Goal: Task Accomplishment & Management: Complete application form

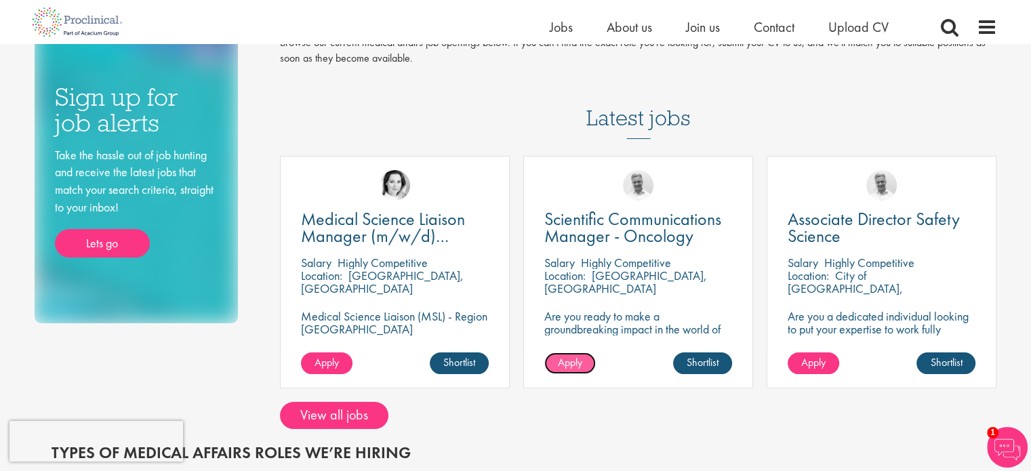
click at [570, 355] on link "Apply" at bounding box center [570, 363] width 52 height 22
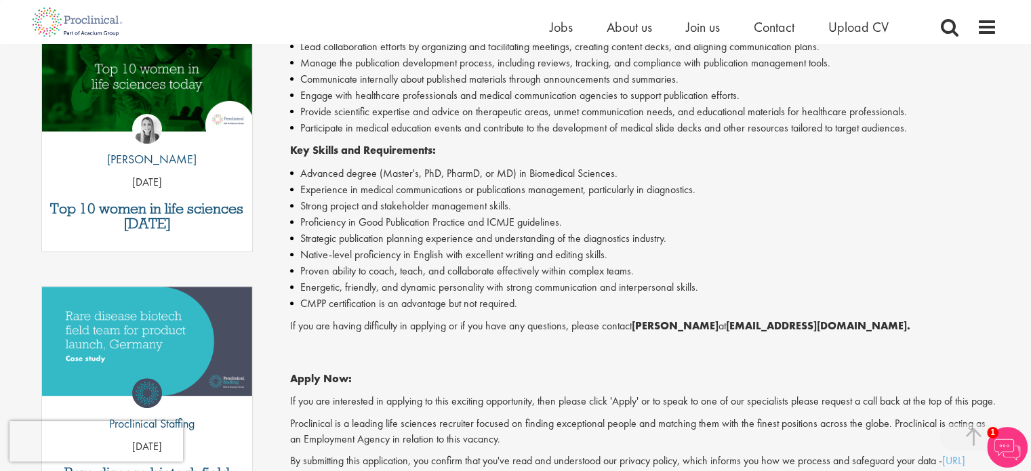
scroll to position [542, 0]
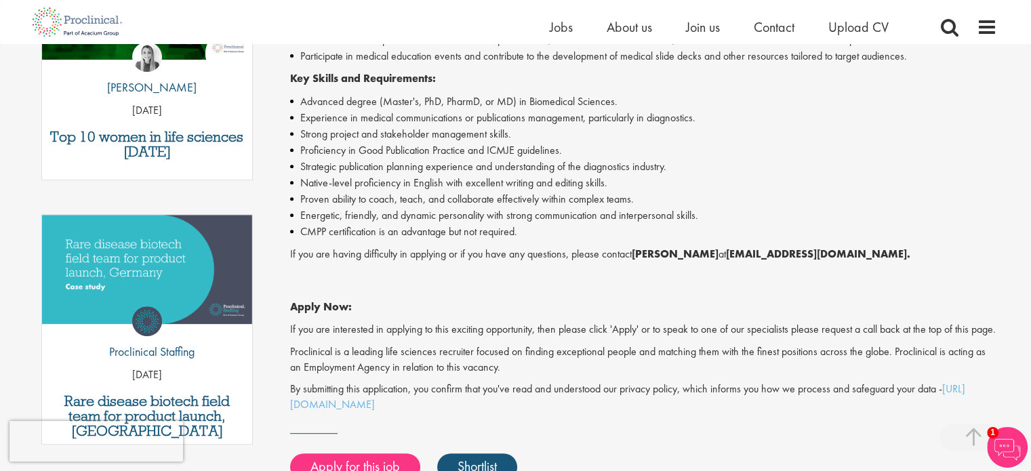
click at [639, 252] on strong "[PERSON_NAME]" at bounding box center [675, 254] width 87 height 14
drag, startPoint x: 645, startPoint y: 253, endPoint x: 811, endPoint y: 252, distance: 166.1
click at [811, 252] on p "If you are having difficulty in applying or if you have any questions, please c…" at bounding box center [643, 255] width 707 height 16
copy p "[PERSON_NAME] at [PERSON_NAME][EMAIL_ADDRESS][DOMAIN_NAME]"
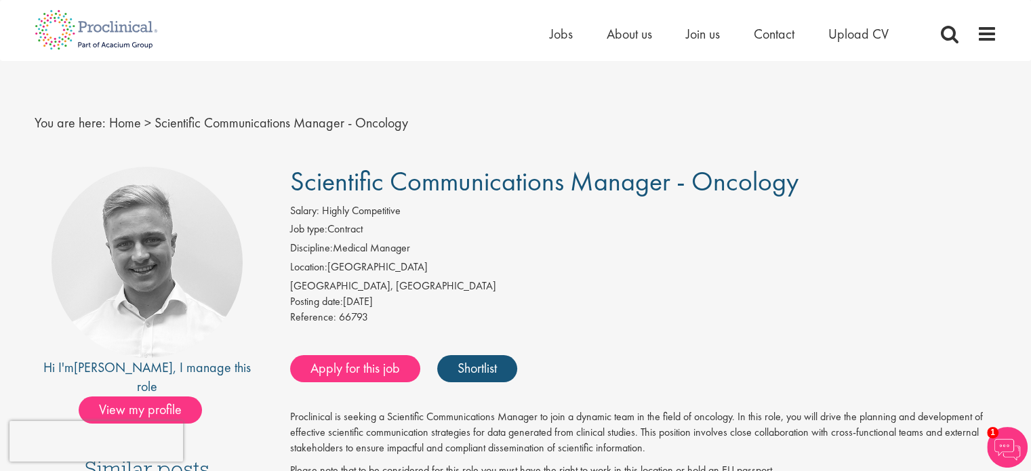
scroll to position [0, 0]
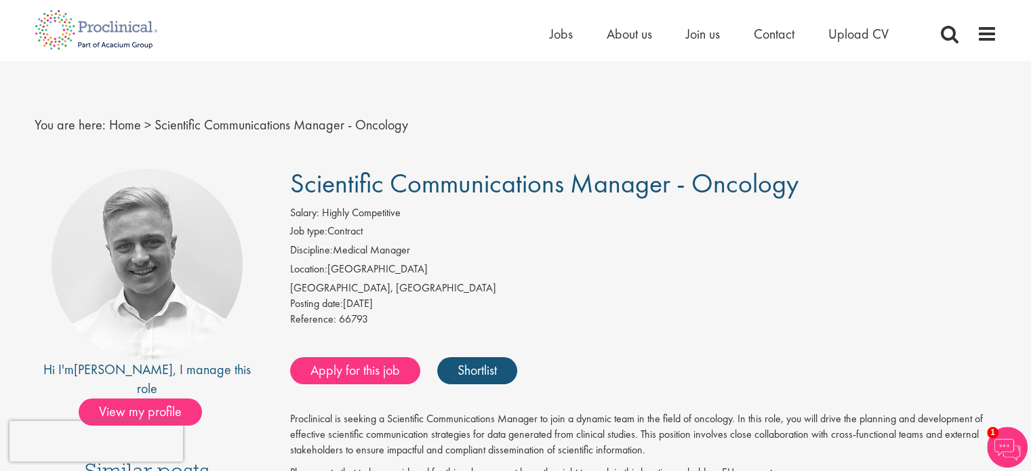
drag, startPoint x: 296, startPoint y: 176, endPoint x: 800, endPoint y: 170, distance: 503.7
click at [800, 170] on h1 "Scientific Communications Manager - Oncology" at bounding box center [643, 184] width 707 height 30
copy span "Scientific Communications Manager - Oncology"
click at [711, 38] on span "Join us" at bounding box center [703, 34] width 34 height 18
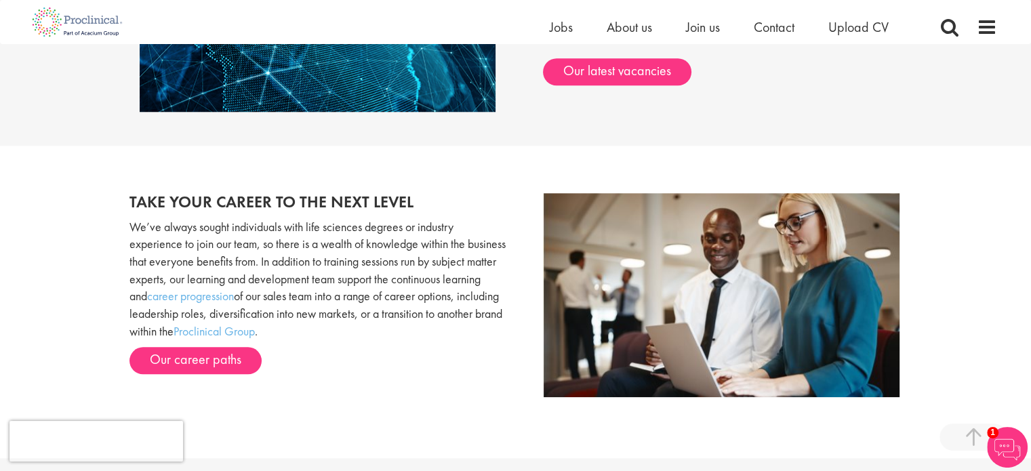
scroll to position [1695, 0]
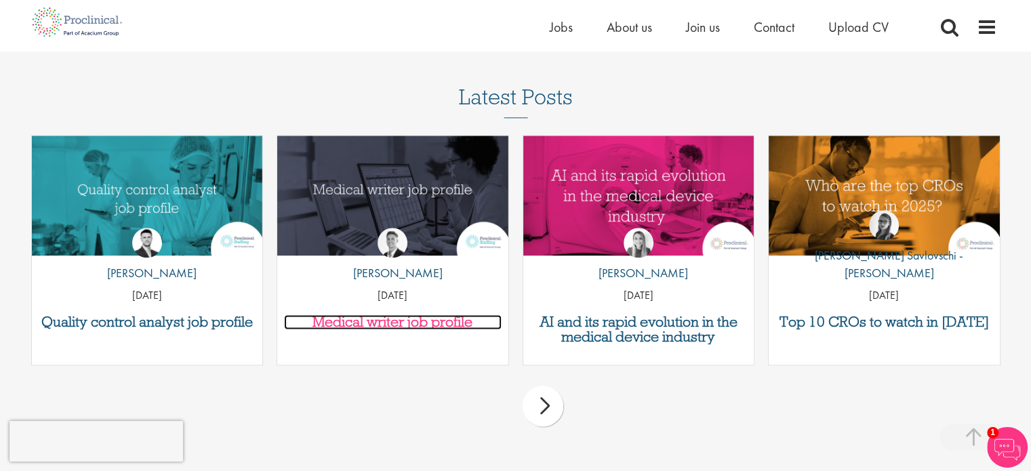
click at [479, 328] on h3 "Medical writer job profile" at bounding box center [393, 322] width 218 height 15
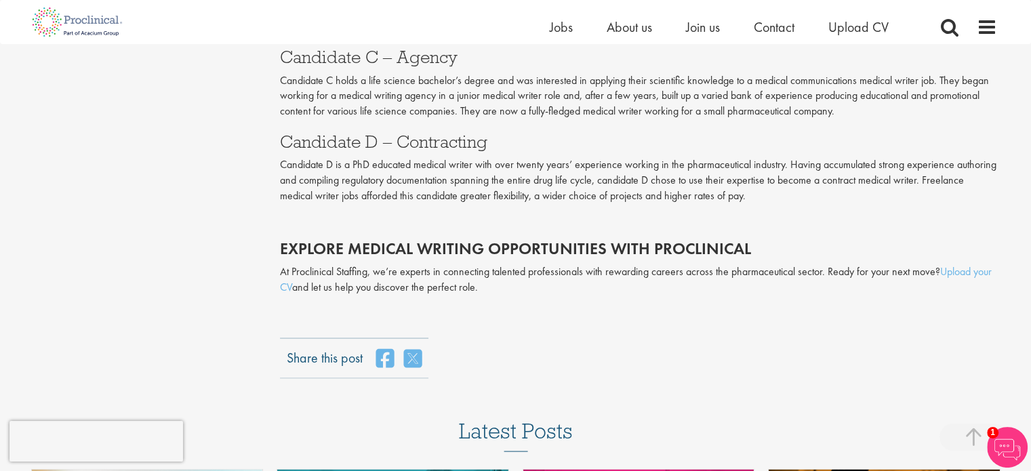
scroll to position [2711, 0]
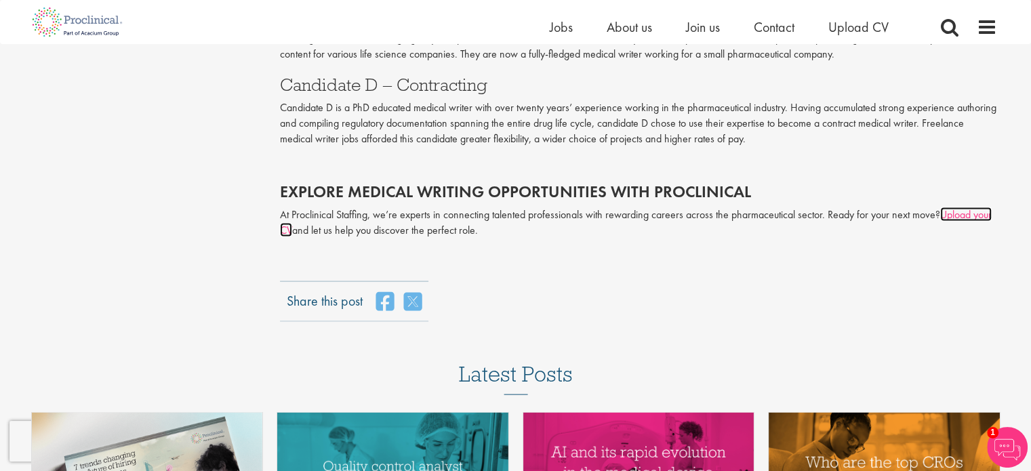
click at [974, 216] on link "Upload your CV" at bounding box center [636, 222] width 712 height 30
click at [956, 208] on link "Upload your CV" at bounding box center [636, 222] width 712 height 30
